Goal: Task Accomplishment & Management: Manage account settings

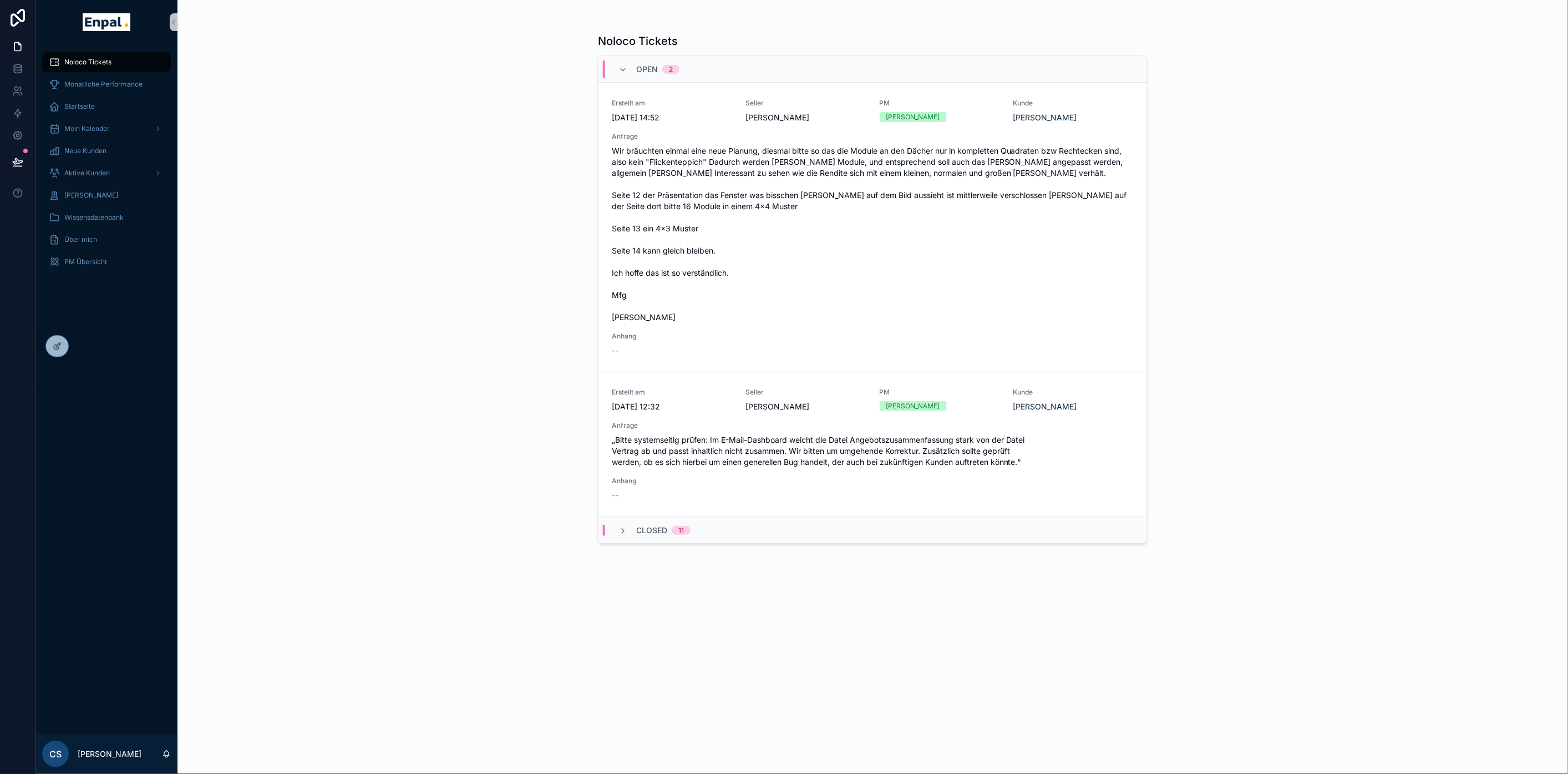
click at [494, 325] on div "Noloco Tickets Open 2 Erstellt am [DATE] 14:52 Seller [PERSON_NAME] PM [PERSON_…" at bounding box center [873, 387] width 1391 height 774
click at [304, 171] on div "Noloco Tickets Open 2 Erstellt am [DATE] 14:52 Seller [PERSON_NAME] PM [PERSON_…" at bounding box center [873, 387] width 1391 height 774
click at [90, 112] on div "Startseite" at bounding box center [106, 106] width 115 height 18
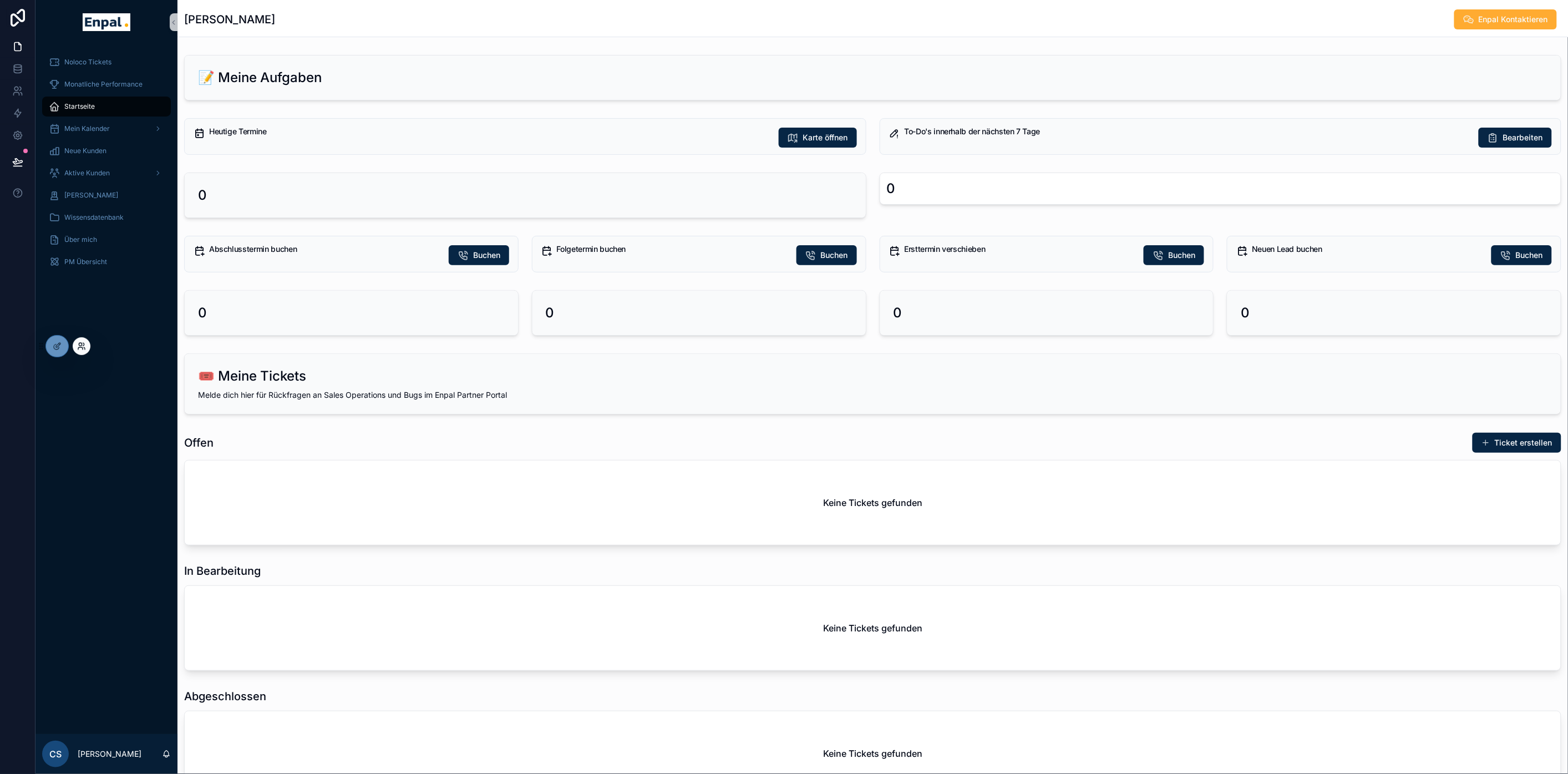
click at [78, 346] on icon at bounding box center [81, 346] width 9 height 9
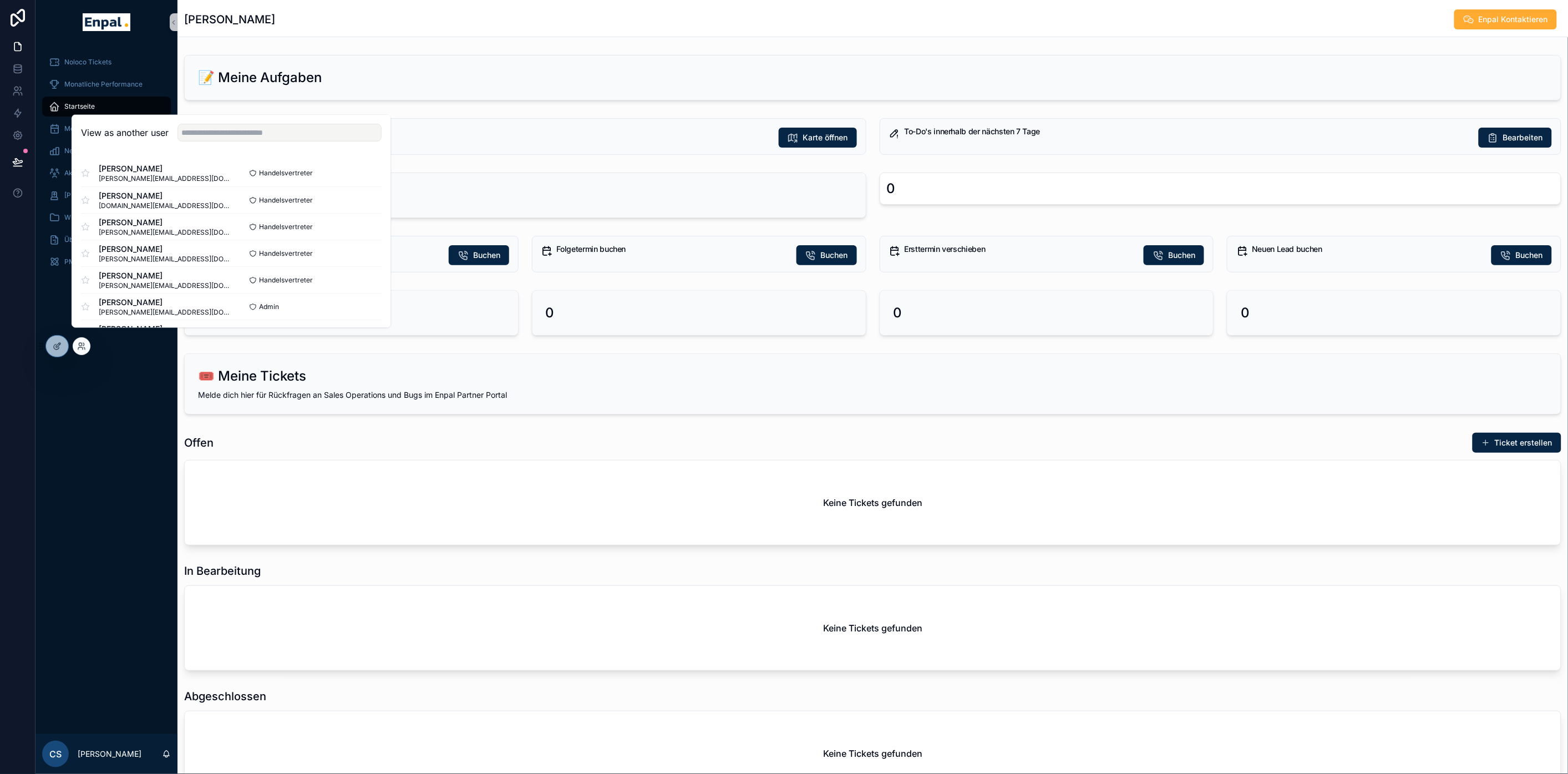
click at [215, 132] on div "View as another user" at bounding box center [232, 133] width 319 height 36
click at [224, 135] on input "text" at bounding box center [280, 133] width 204 height 18
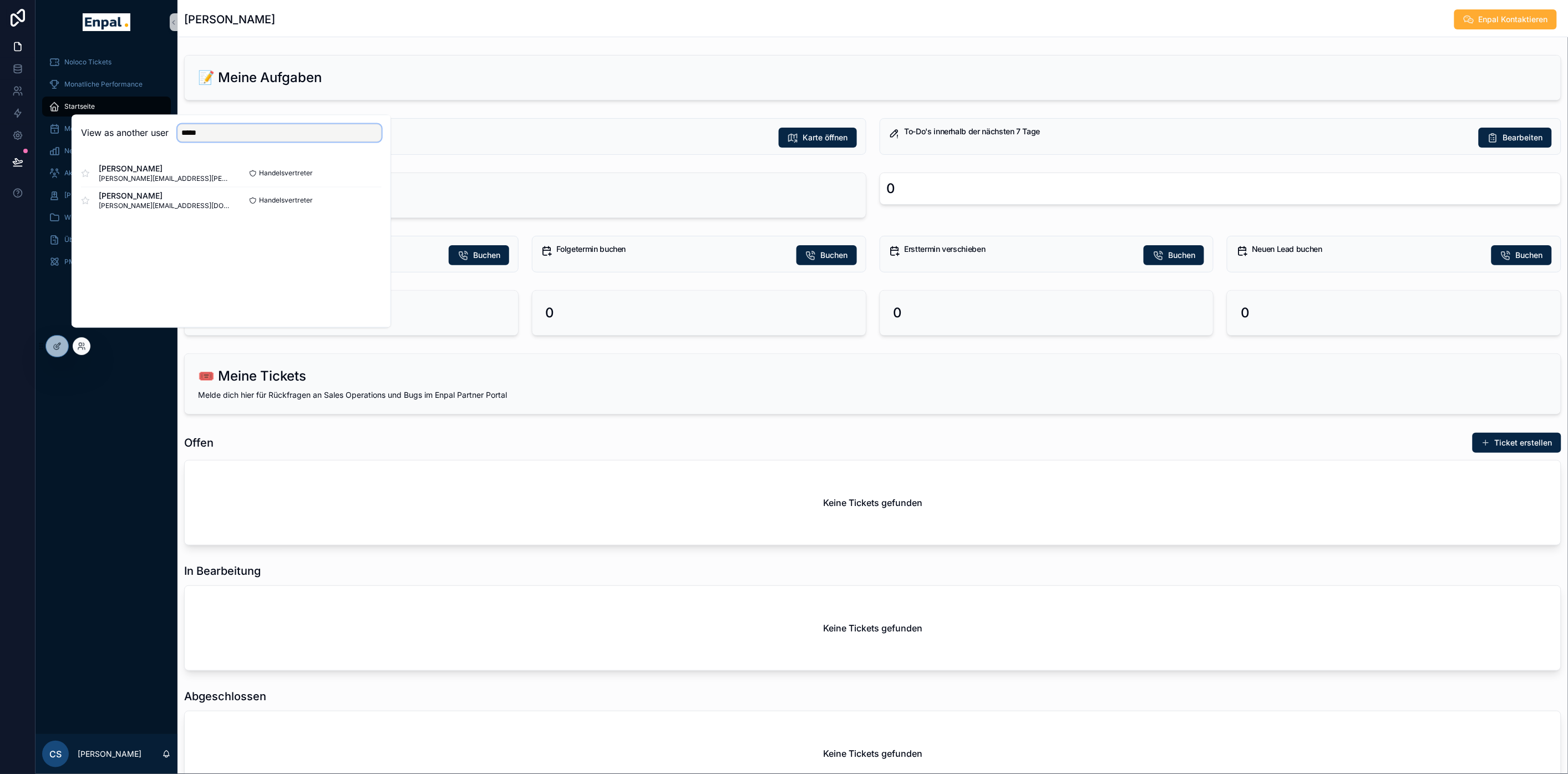
type input "*****"
click at [141, 428] on div "Noloco Tickets Monatliche Performance Startseite Mein Kalender Neue Kunden Akti…" at bounding box center [106, 389] width 142 height 690
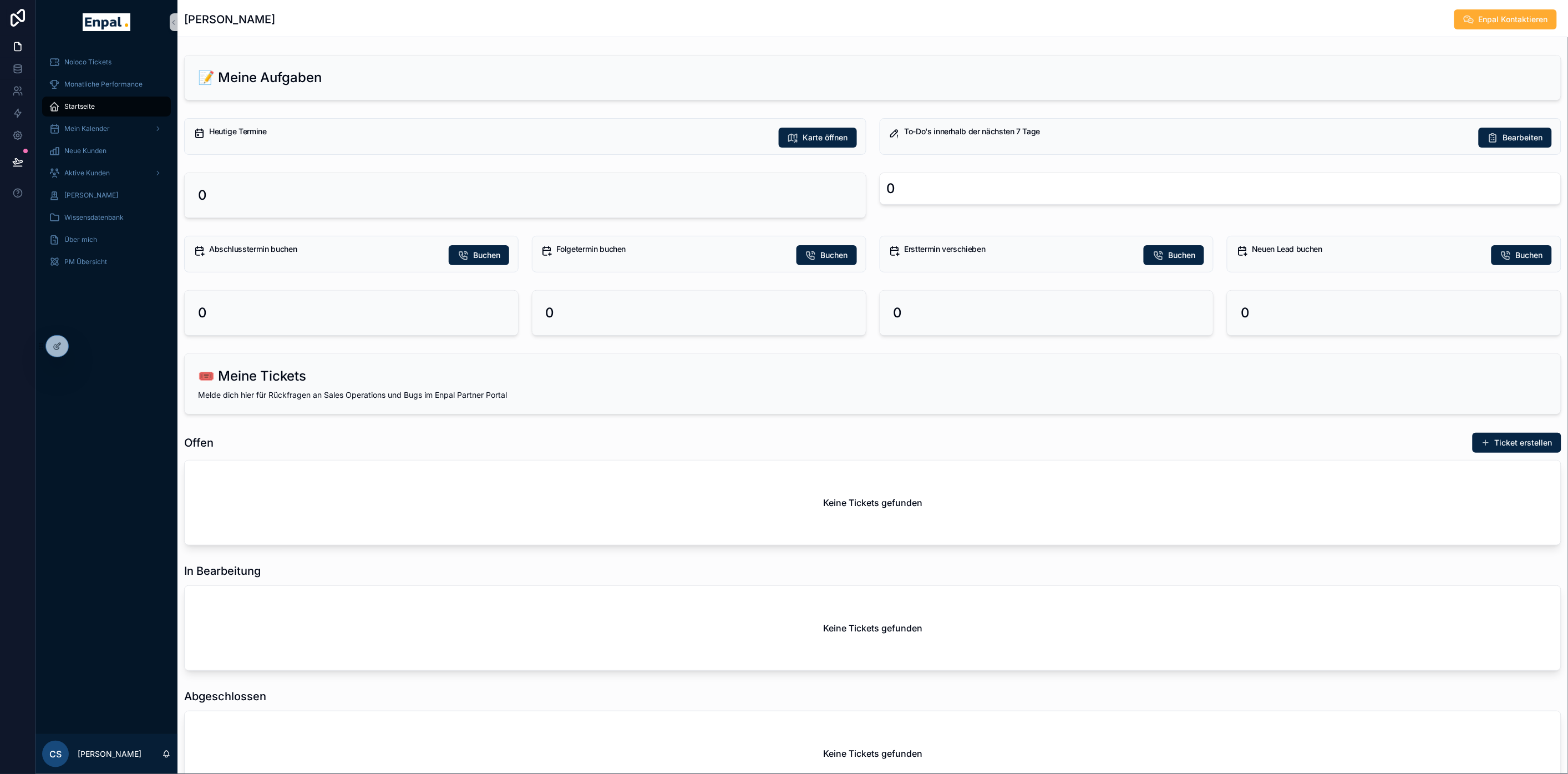
click at [130, 407] on div "Noloco Tickets Monatliche Performance Startseite Mein Kalender Neue Kunden Akti…" at bounding box center [106, 389] width 142 height 690
click at [128, 402] on div "Noloco Tickets Monatliche Performance Startseite Mein Kalender Neue Kunden Akti…" at bounding box center [106, 389] width 142 height 690
click at [109, 396] on div "Noloco Tickets Monatliche Performance Startseite Mein Kalender Neue Kunden Akti…" at bounding box center [106, 389] width 142 height 690
drag, startPoint x: 299, startPoint y: 370, endPoint x: 194, endPoint y: 375, distance: 105.1
click at [194, 375] on div "🎟️ Meine Tickets [PERSON_NAME] dich hier für Rückfragen an Sales Operations und…" at bounding box center [873, 384] width 1376 height 60
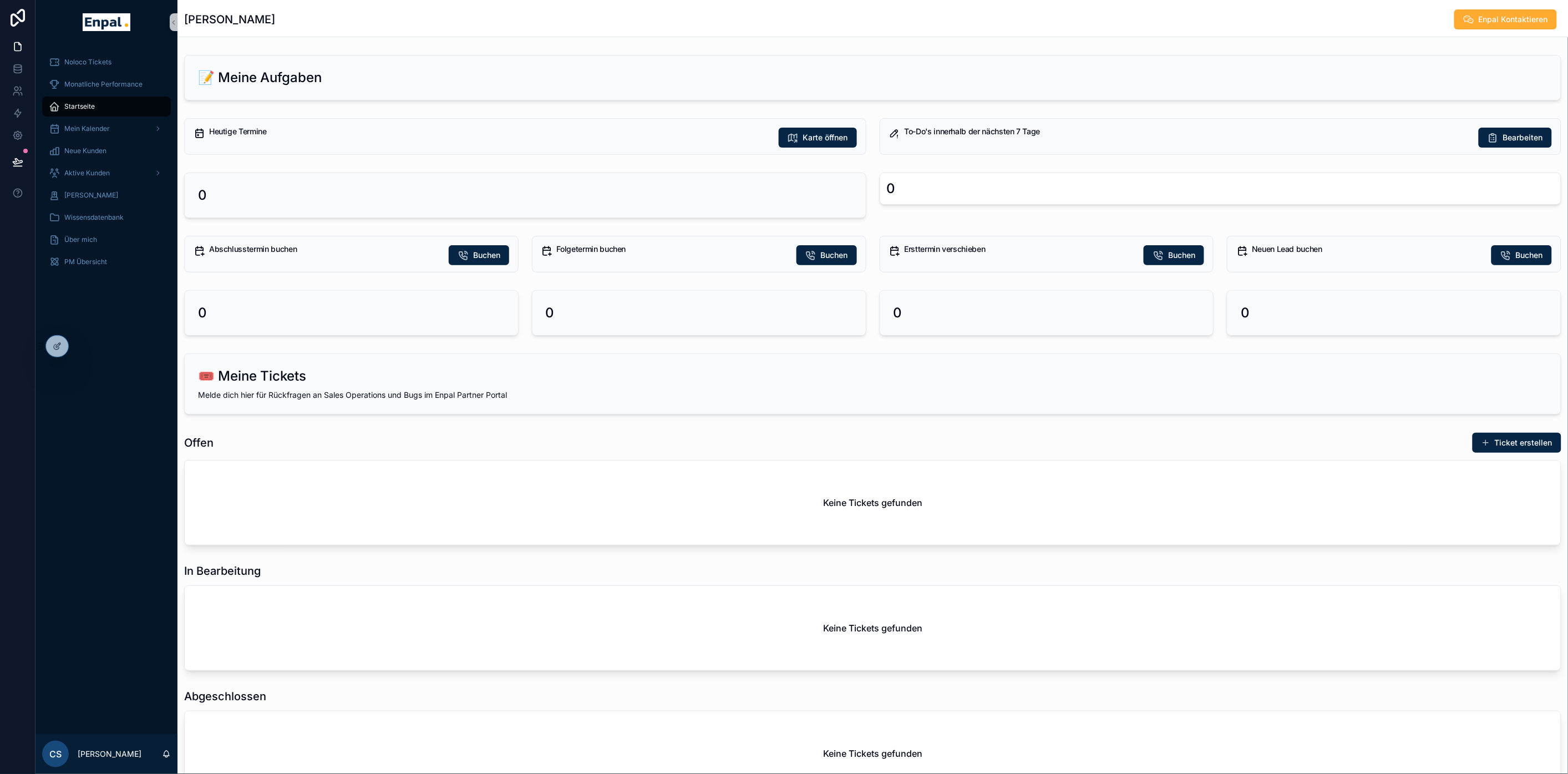
click at [386, 375] on div "🎟️ Meine Tickets" at bounding box center [873, 376] width 1350 height 18
drag, startPoint x: 269, startPoint y: 379, endPoint x: 212, endPoint y: 379, distance: 57.0
click at [212, 379] on div "🎟️ Meine Tickets" at bounding box center [873, 376] width 1350 height 18
click at [452, 431] on div "Offen Ticket erstellen Keine Tickets gefunden" at bounding box center [873, 489] width 1391 height 122
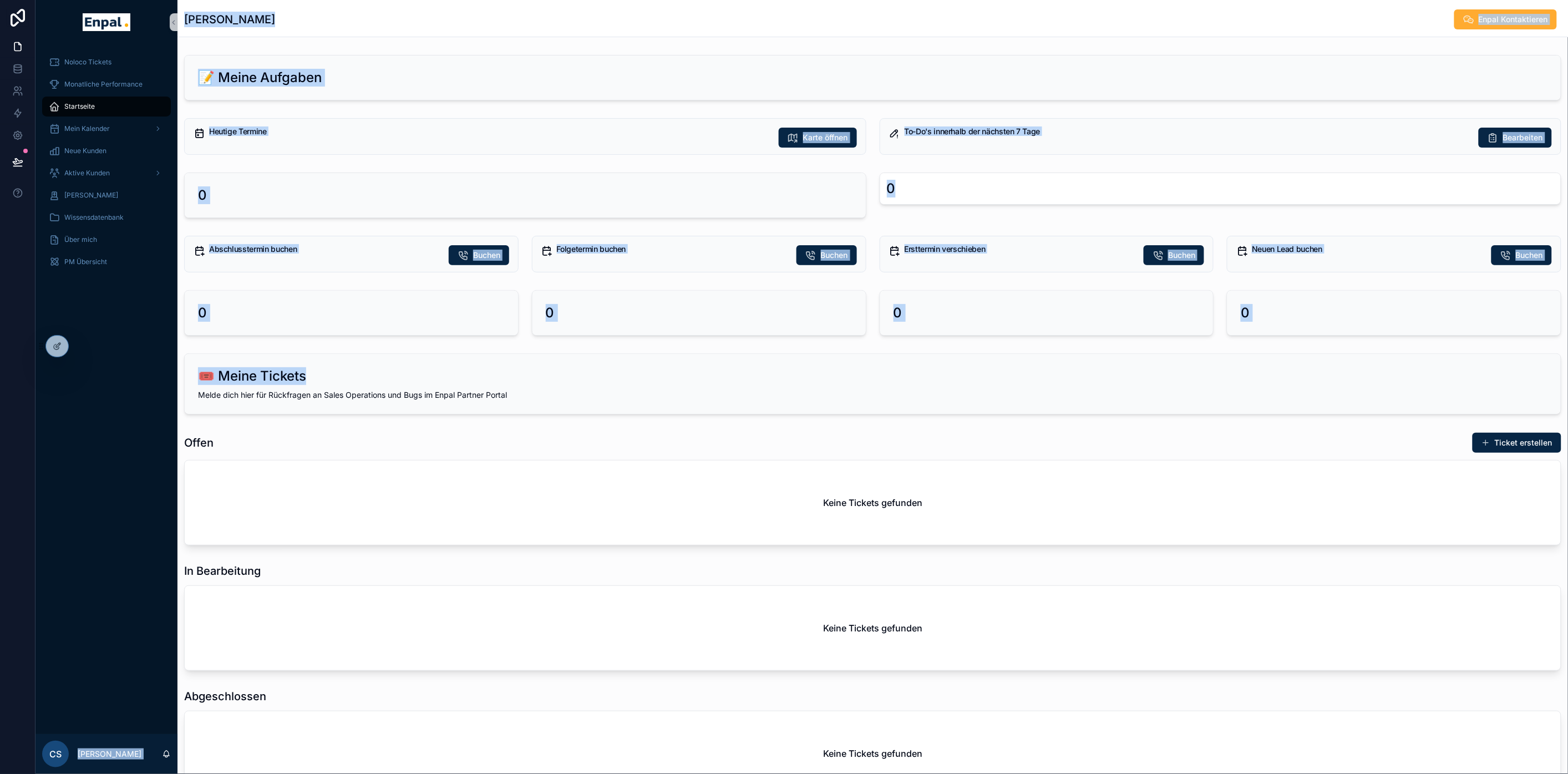
drag, startPoint x: 357, startPoint y: 386, endPoint x: 158, endPoint y: 374, distance: 199.4
click at [158, 374] on div "Noloco Tickets Monatliche Performance Startseite Mein Kalender Neue Kunden Akti…" at bounding box center [802, 387] width 1533 height 774
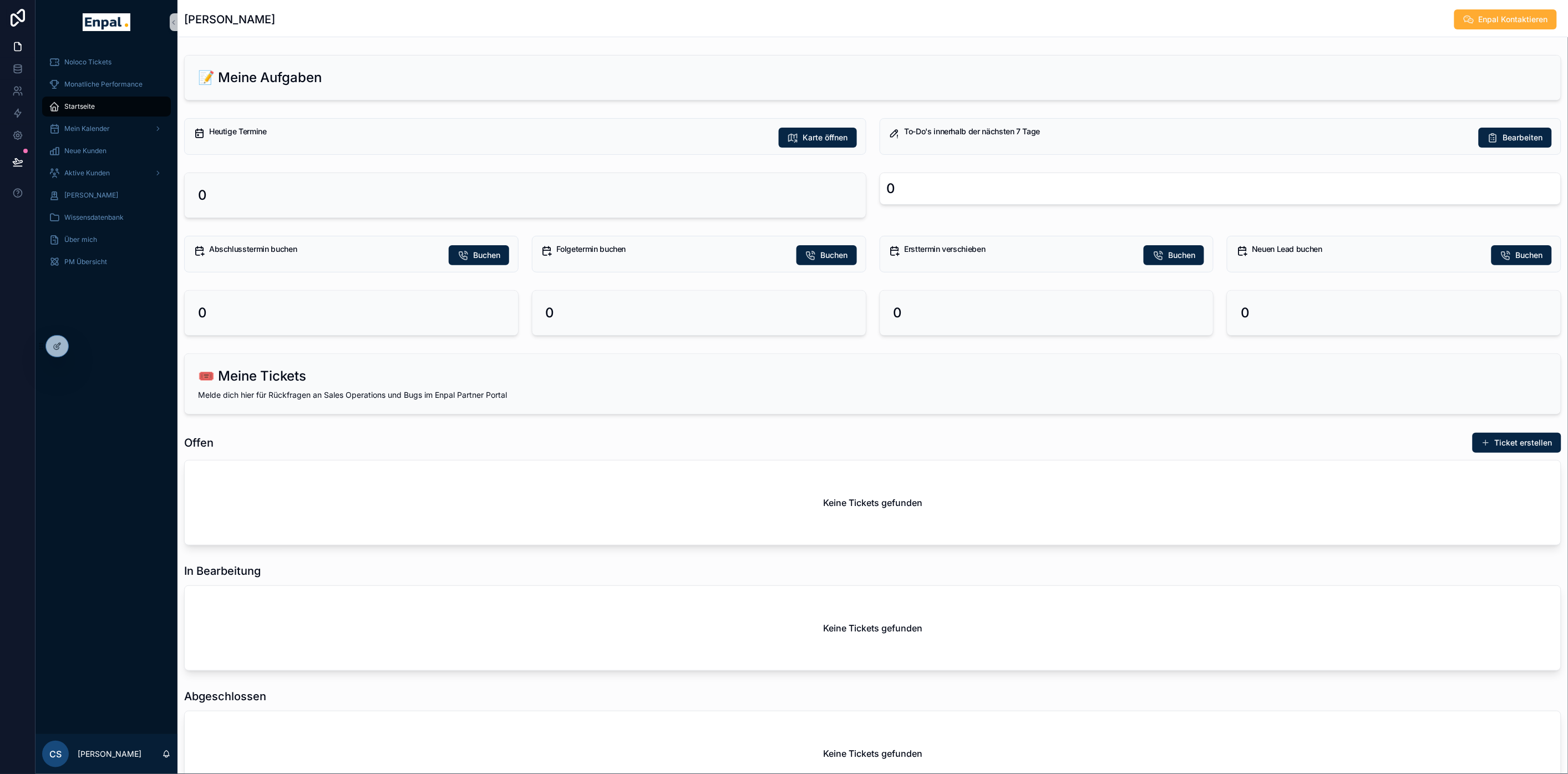
click at [459, 389] on div "🎟️ Meine Tickets [PERSON_NAME] dich hier für Rückfragen an Sales Operations und…" at bounding box center [873, 384] width 1376 height 60
drag, startPoint x: 295, startPoint y: 375, endPoint x: 184, endPoint y: 376, distance: 111.0
click at [184, 376] on div "🎟️ Meine Tickets [PERSON_NAME] dich hier für Rückfragen an Sales Operations und…" at bounding box center [873, 384] width 1377 height 61
click at [402, 376] on div "🎟️ Meine Tickets" at bounding box center [873, 376] width 1350 height 18
drag, startPoint x: 209, startPoint y: 376, endPoint x: 276, endPoint y: 376, distance: 67.0
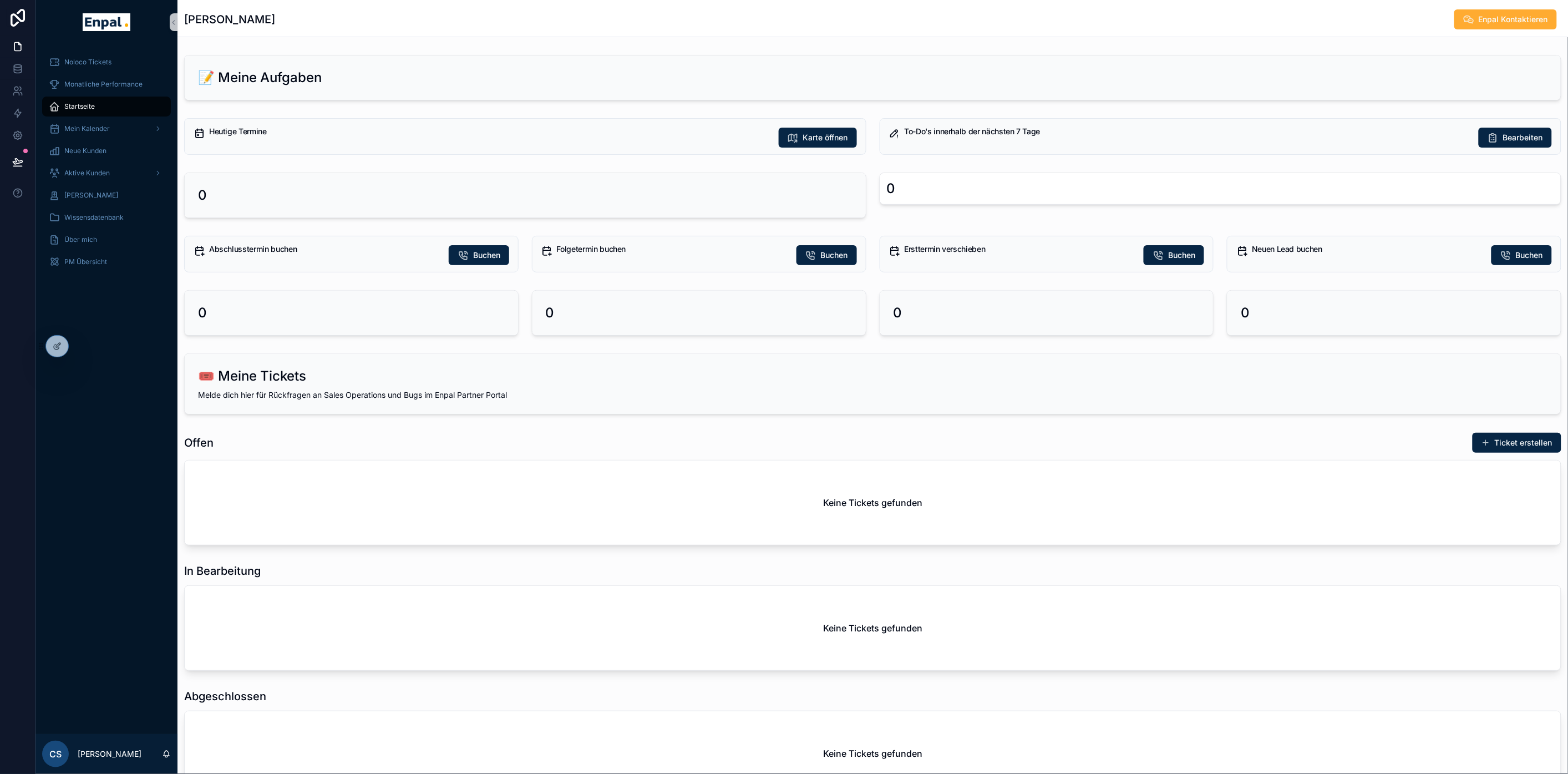
click at [209, 376] on h2 "🎟️ Meine Tickets" at bounding box center [252, 376] width 108 height 18
click at [344, 376] on div "🎟️ Meine Tickets" at bounding box center [873, 376] width 1350 height 18
click at [283, 226] on div "📝 Meine Aufgaben Heutige Termine Karte öffnen To-Do's innerhalb der nächsten 7 …" at bounding box center [873, 508] width 1391 height 916
drag, startPoint x: 117, startPoint y: 467, endPoint x: 105, endPoint y: 447, distance: 23.3
click at [117, 467] on div "Noloco Tickets Monatliche Performance Startseite Mein Kalender Neue Kunden Akti…" at bounding box center [106, 389] width 142 height 690
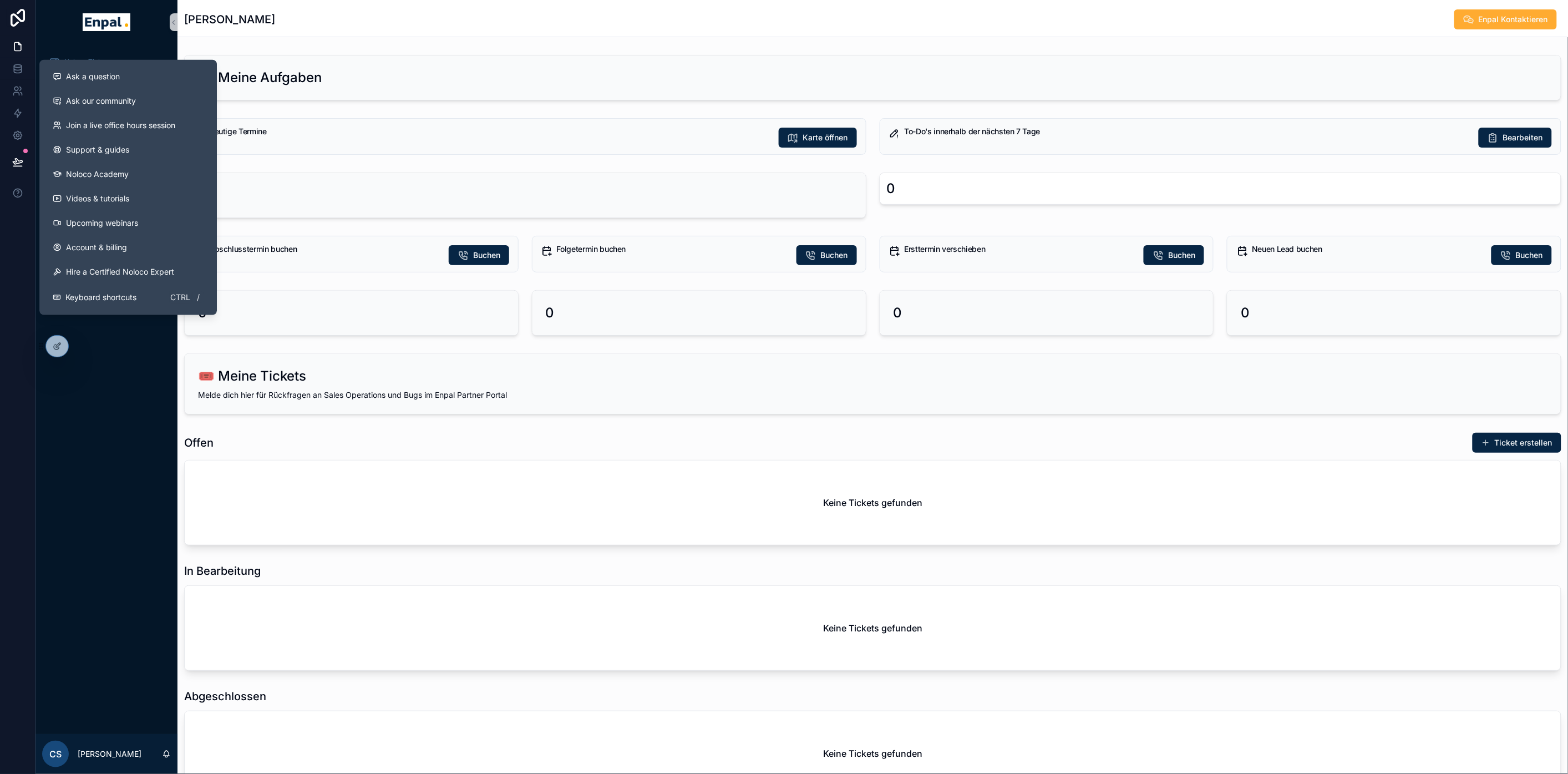
click at [101, 484] on div "Noloco Tickets Monatliche Performance Startseite Mein Kalender Neue Kunden Akti…" at bounding box center [106, 389] width 142 height 690
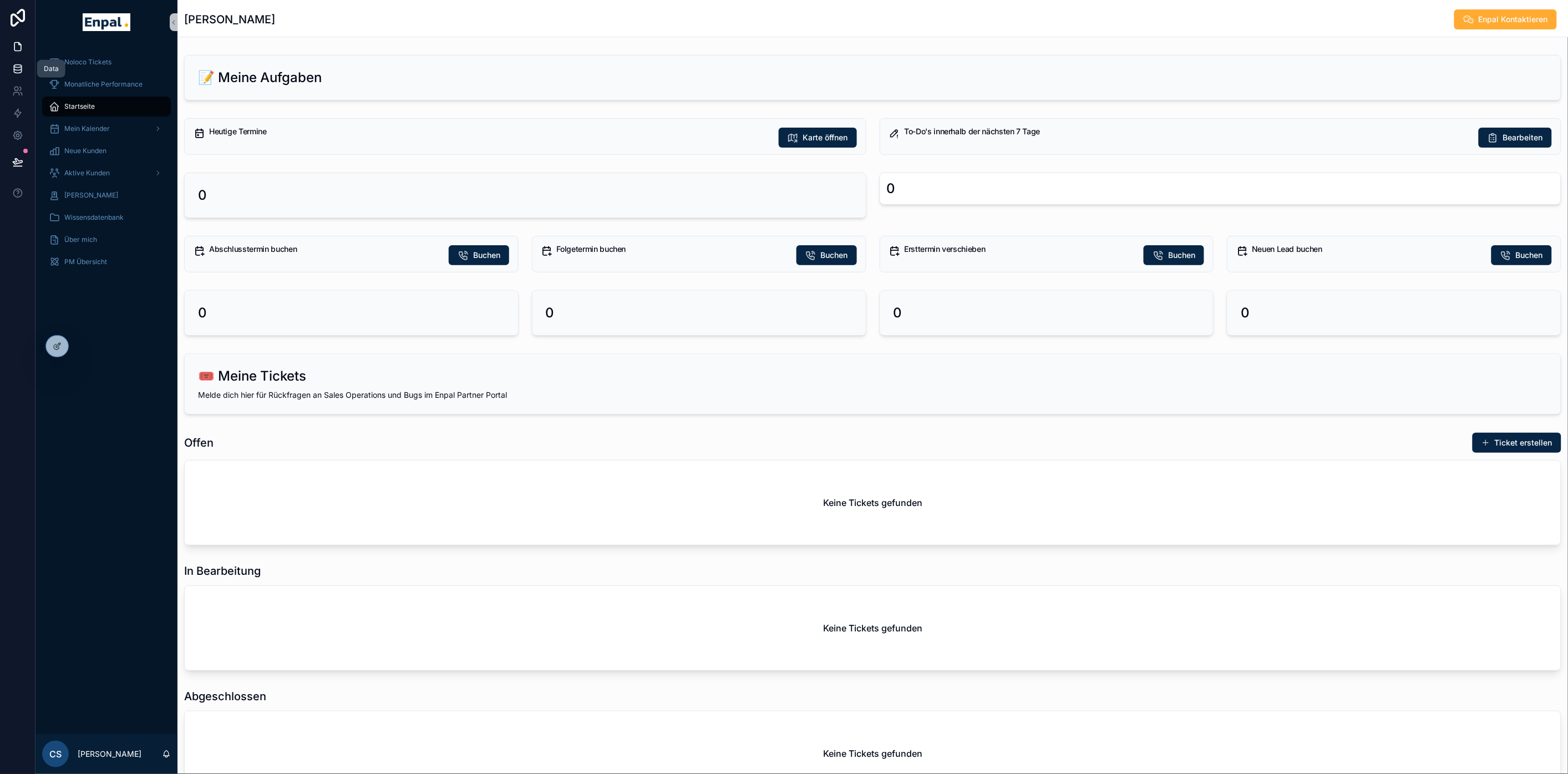
click at [17, 69] on icon at bounding box center [18, 69] width 11 height 11
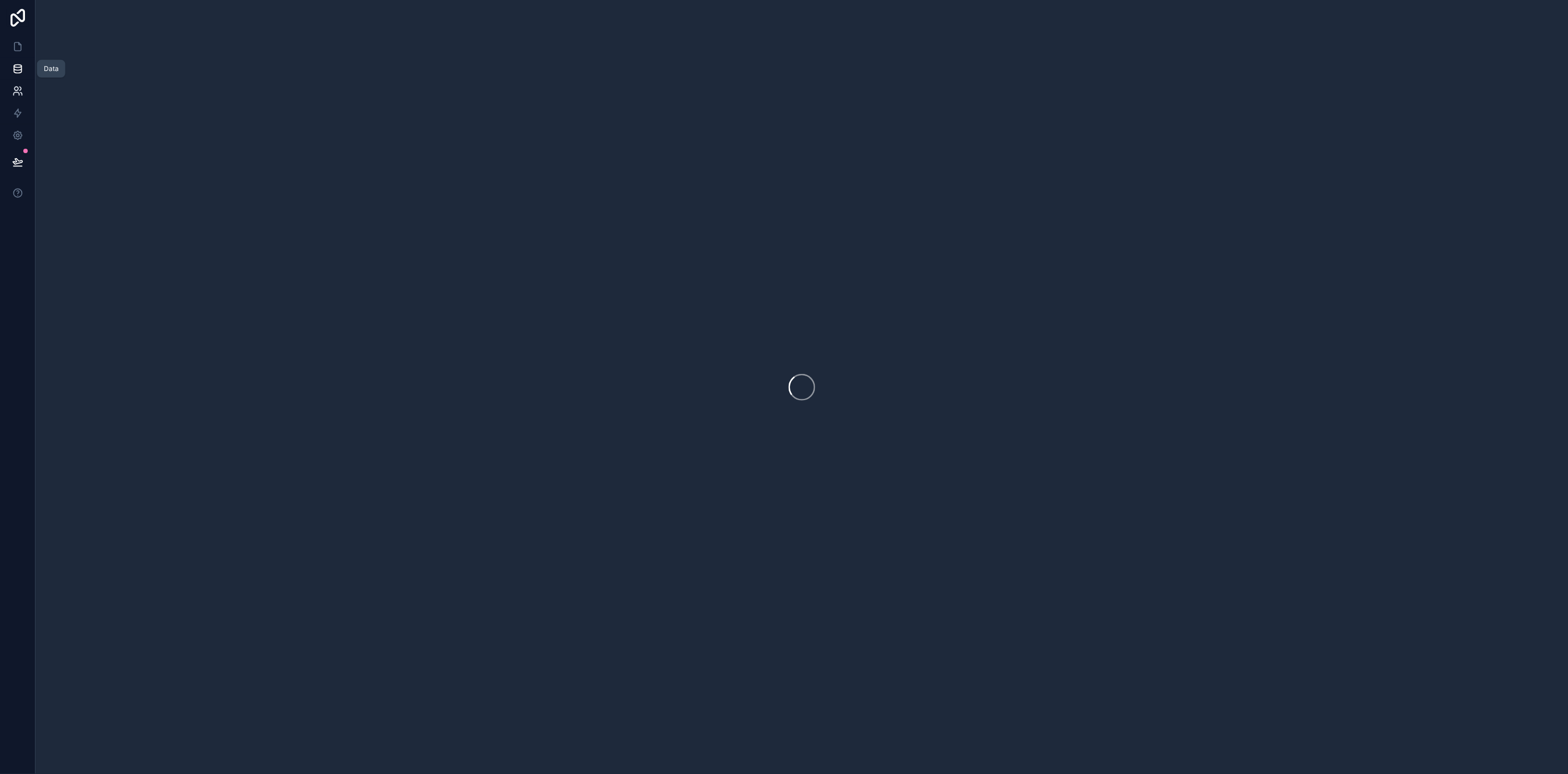
click at [12, 93] on icon at bounding box center [18, 91] width 11 height 11
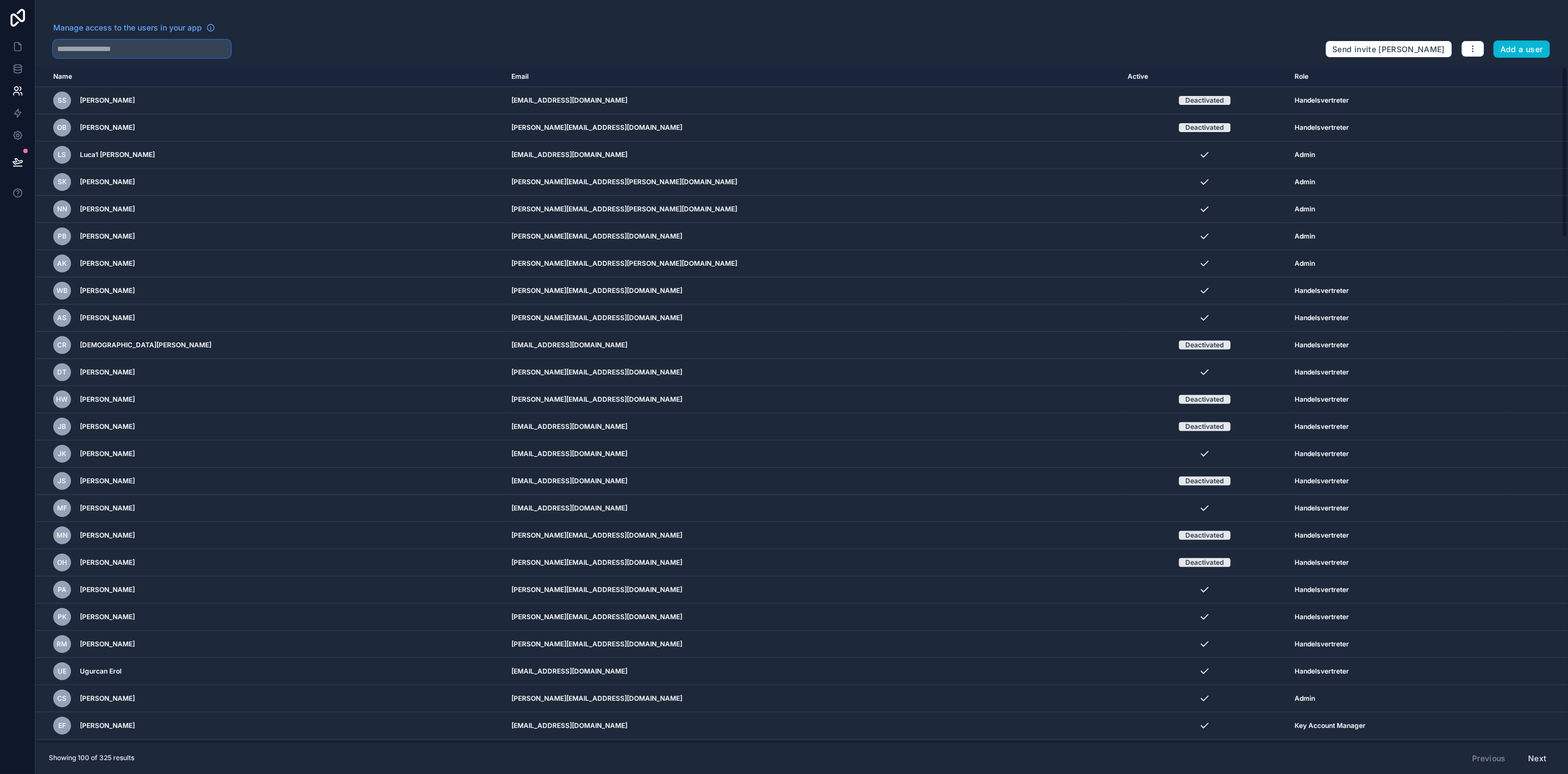
click at [155, 56] on input "text" at bounding box center [142, 49] width 178 height 18
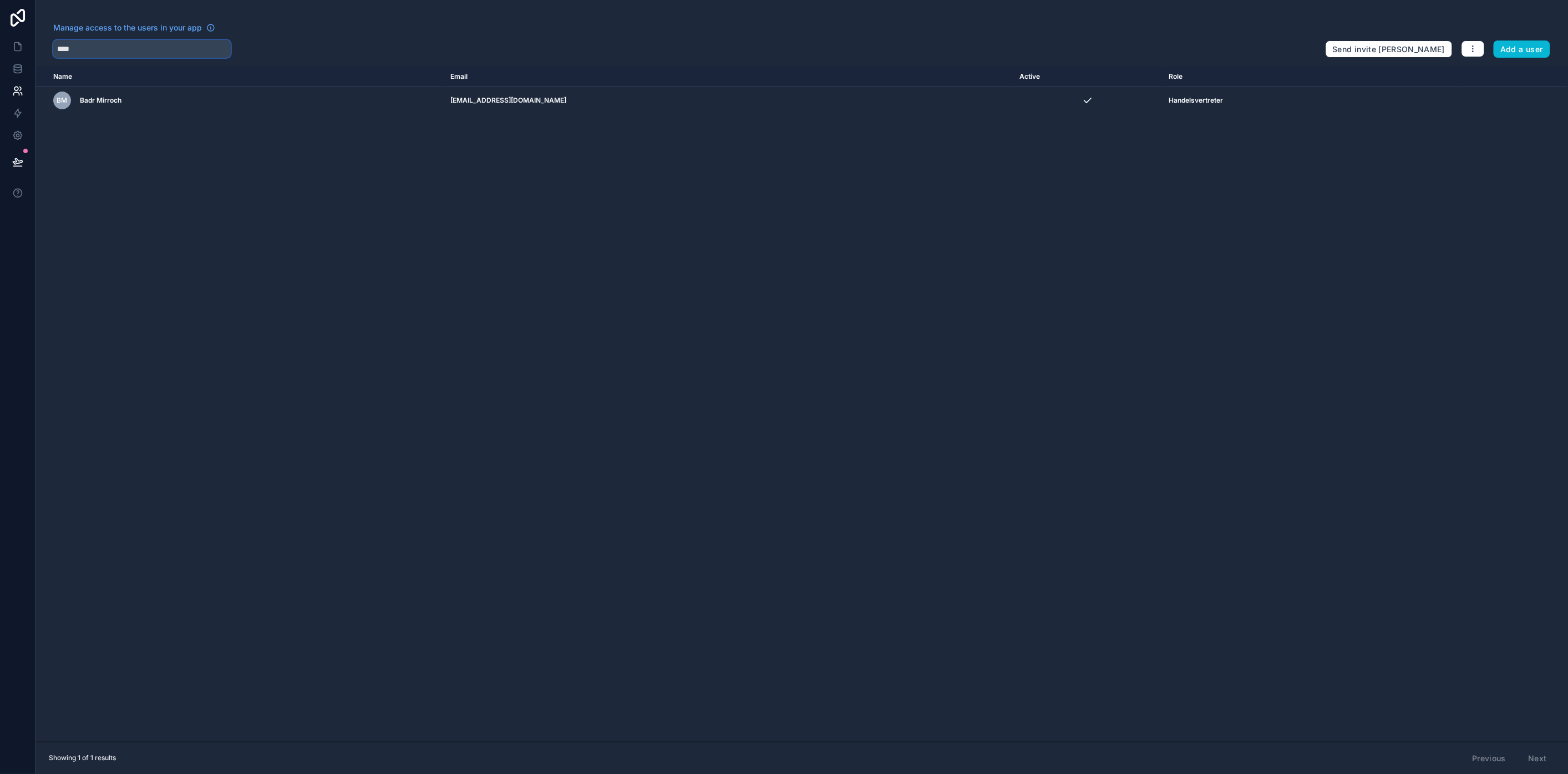
type input "****"
click at [1052, 230] on div "Name Email Active Role [DOMAIN_NAME] [PERSON_NAME] Mirroch [EMAIL_ADDRESS][DOMA…" at bounding box center [802, 404] width 1533 height 676
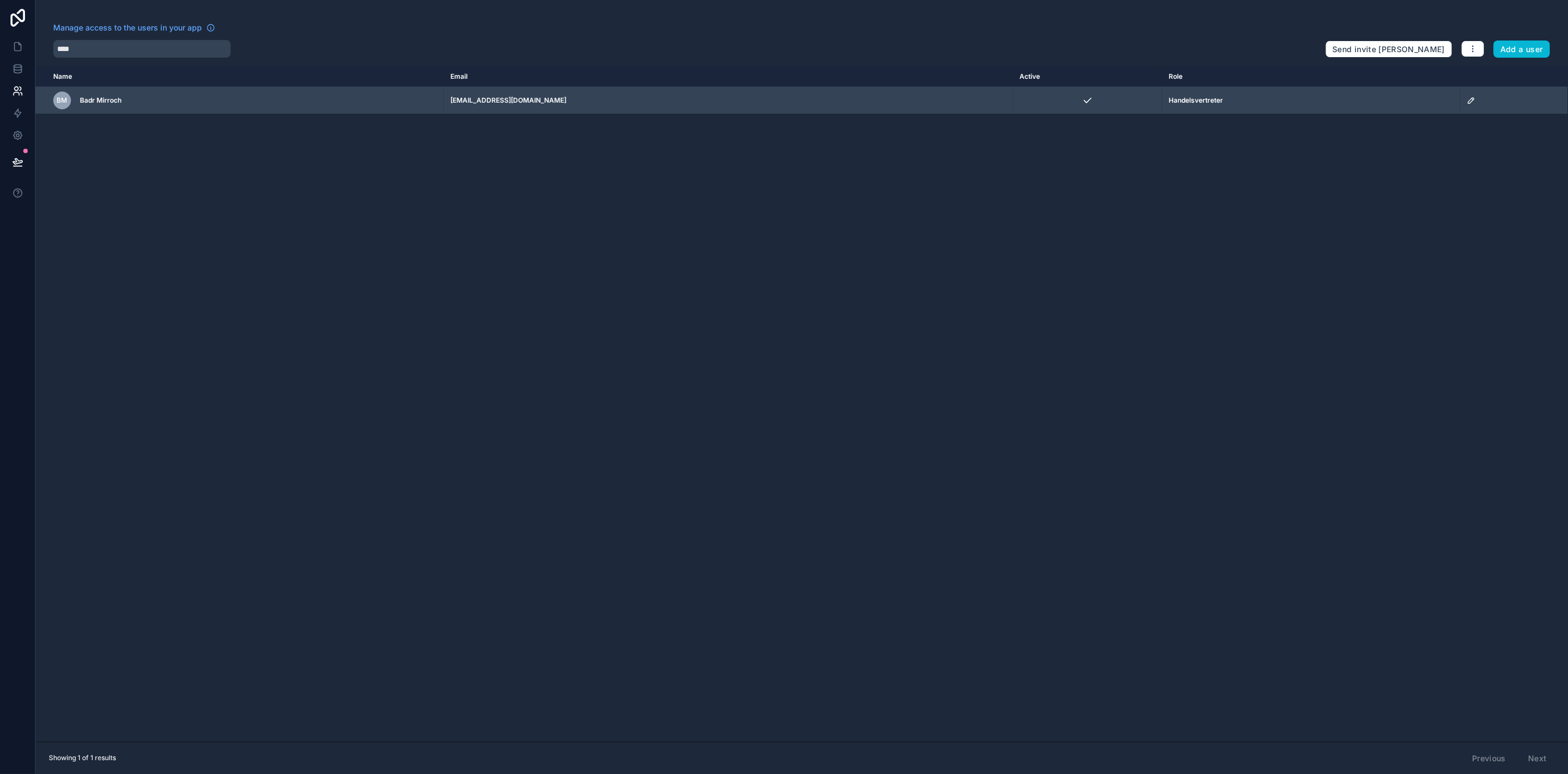
click at [1476, 97] on icon "scrollable content" at bounding box center [1471, 100] width 9 height 9
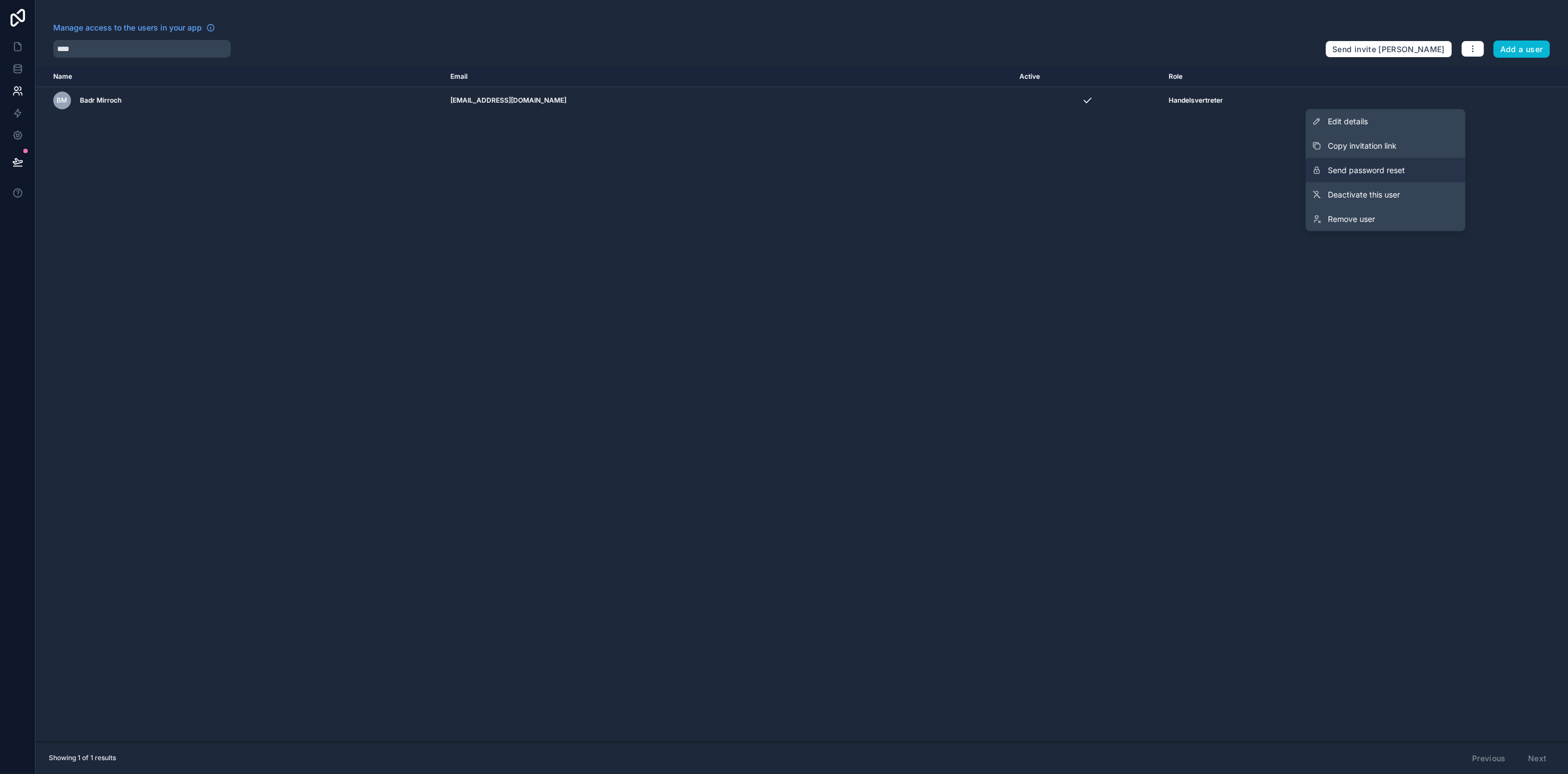
click at [1369, 171] on span "Send password reset" at bounding box center [1368, 171] width 77 height 11
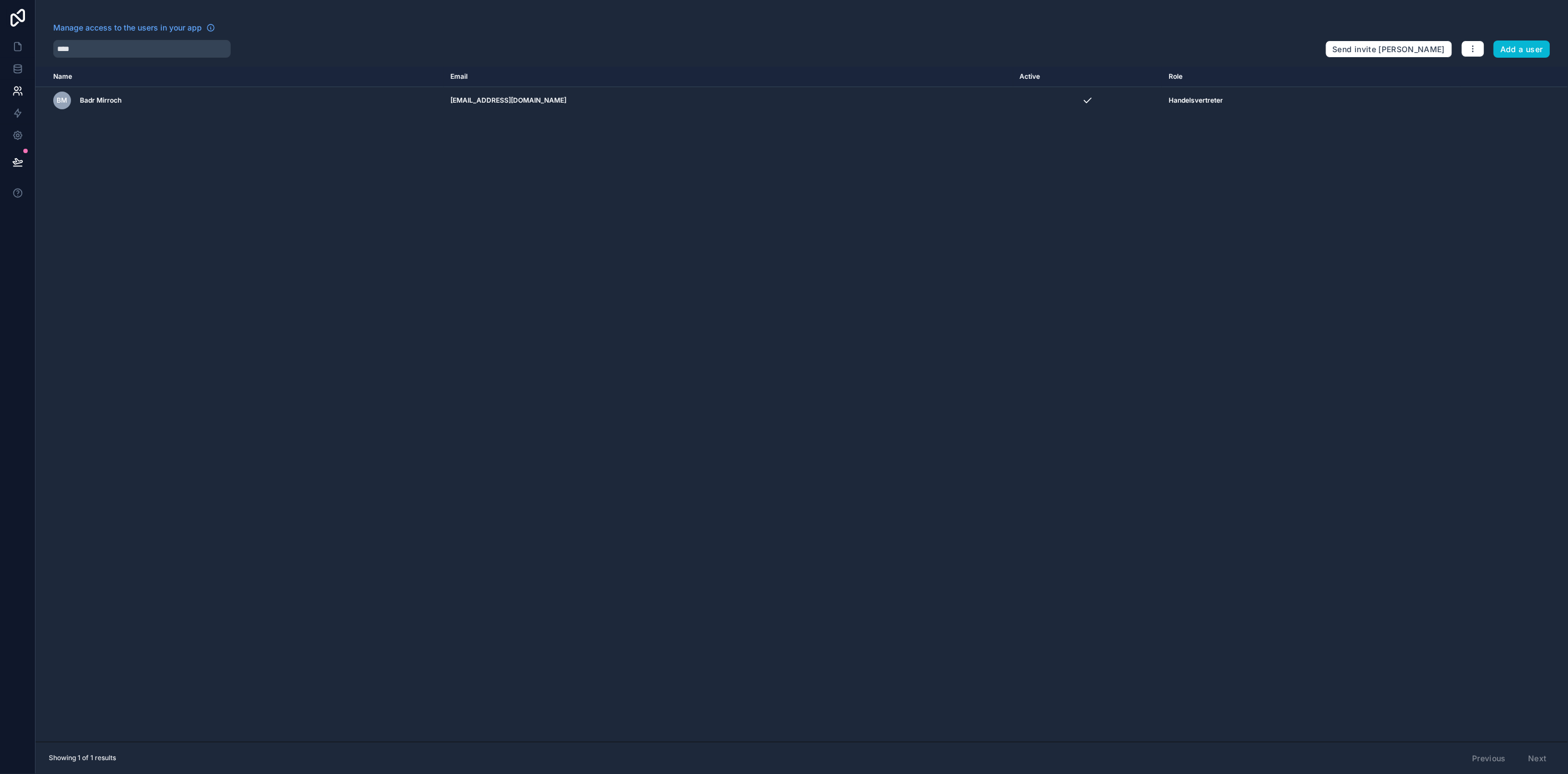
click at [1096, 215] on div "Name Email Active Role [DOMAIN_NAME] [PERSON_NAME] Mirroch [EMAIL_ADDRESS][DOMA…" at bounding box center [802, 404] width 1533 height 676
click at [1385, 172] on div "Name Email Active Role [DOMAIN_NAME] [PERSON_NAME] Mirroch [EMAIL_ADDRESS][DOMA…" at bounding box center [802, 404] width 1533 height 676
click at [1360, 169] on div "Name Email Active Role [DOMAIN_NAME] [PERSON_NAME] Mirroch [EMAIL_ADDRESS][DOMA…" at bounding box center [802, 404] width 1533 height 676
click at [885, 579] on div "Name Email Active Role [DOMAIN_NAME] [PERSON_NAME] Mirroch [EMAIL_ADDRESS][DOMA…" at bounding box center [802, 404] width 1533 height 676
click at [866, 542] on div "Name Email Active Role [DOMAIN_NAME] [PERSON_NAME] Mirroch [EMAIL_ADDRESS][DOMA…" at bounding box center [802, 404] width 1533 height 676
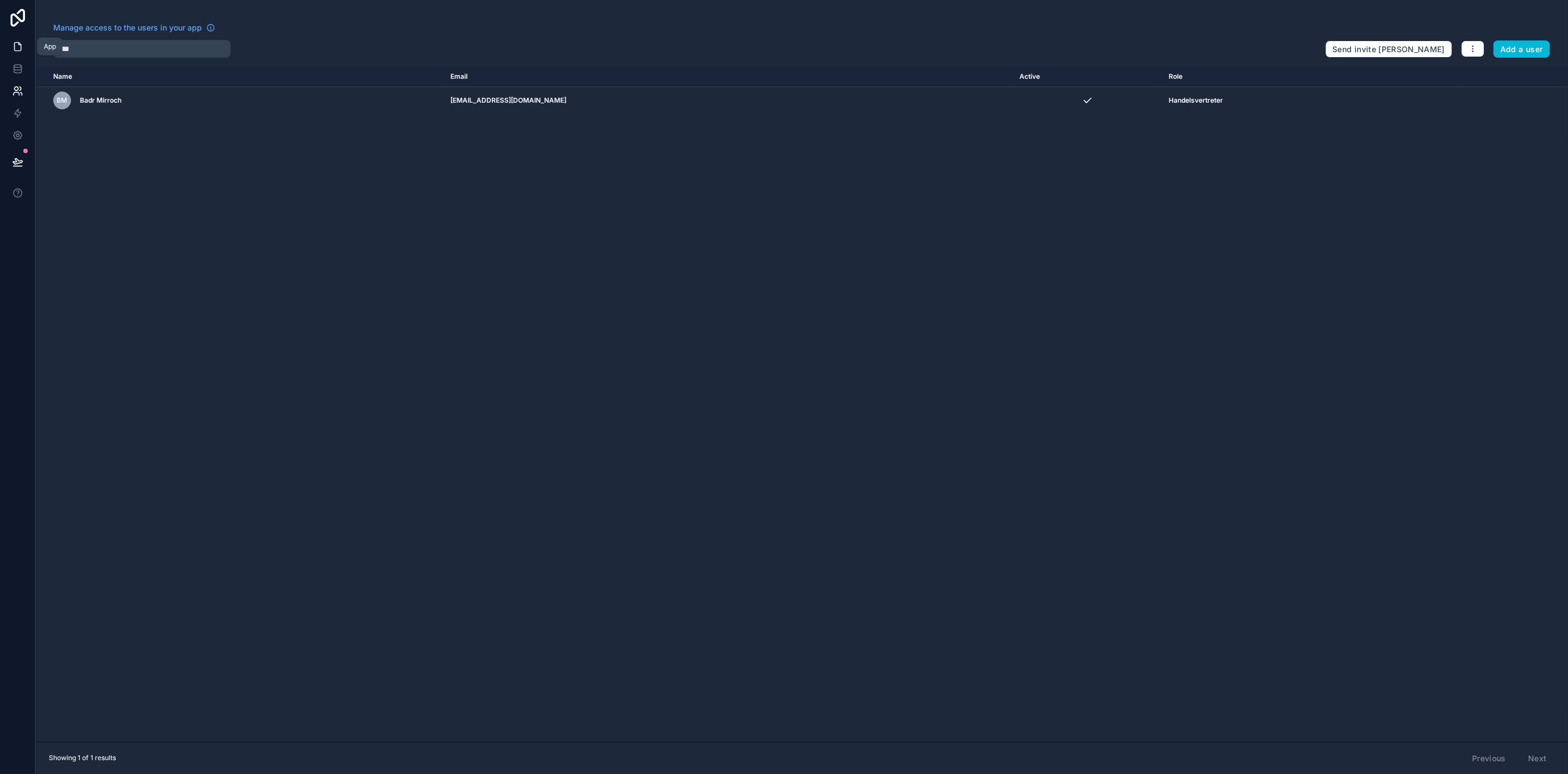
click at [10, 49] on link at bounding box center [17, 47] width 35 height 23
